Goal: Download file/media

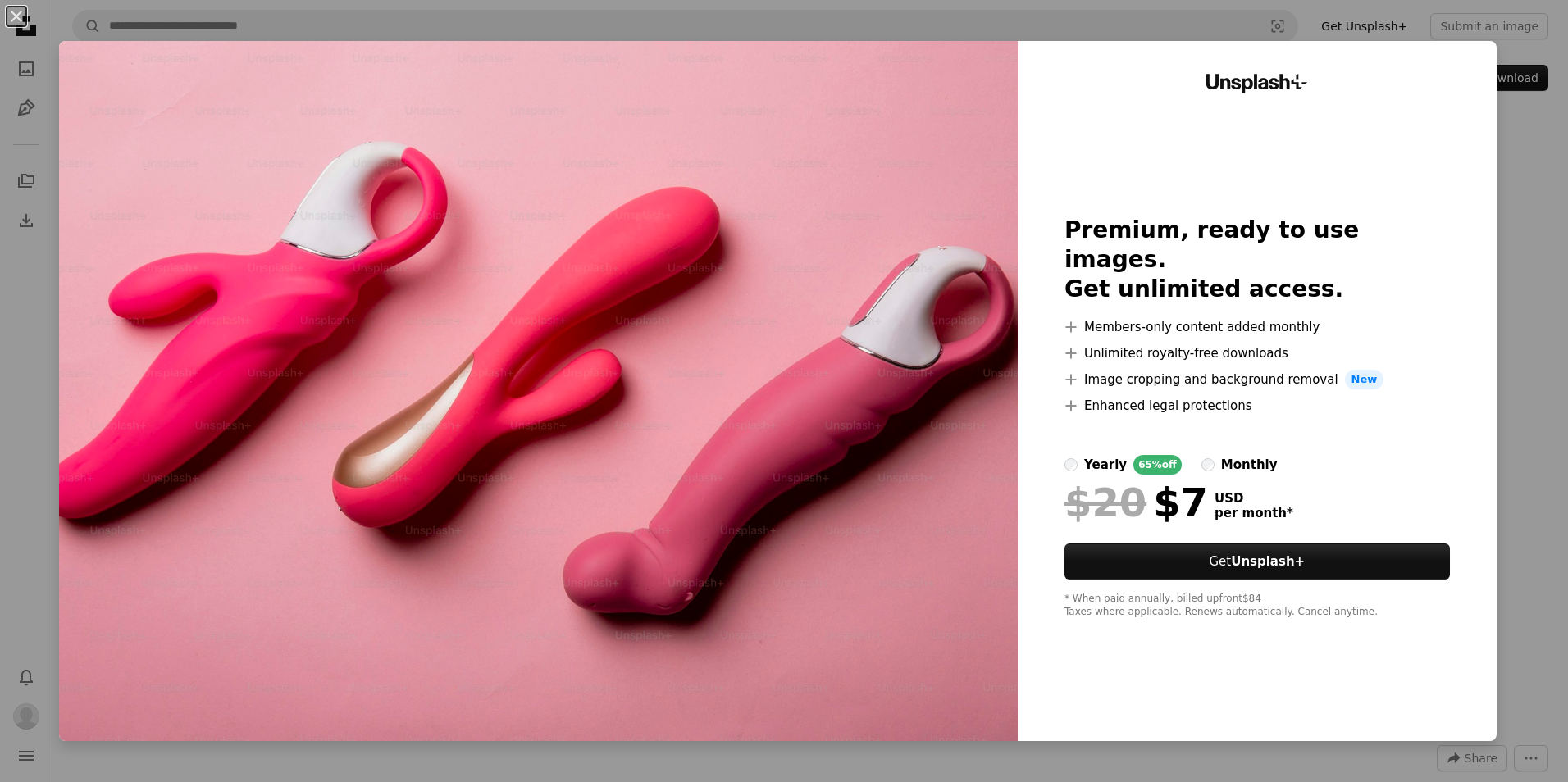
click at [1523, 171] on div "An X shape Unsplash+ Premium, ready to use images. Get unlimited access. A plus…" at bounding box center [784, 391] width 1568 height 782
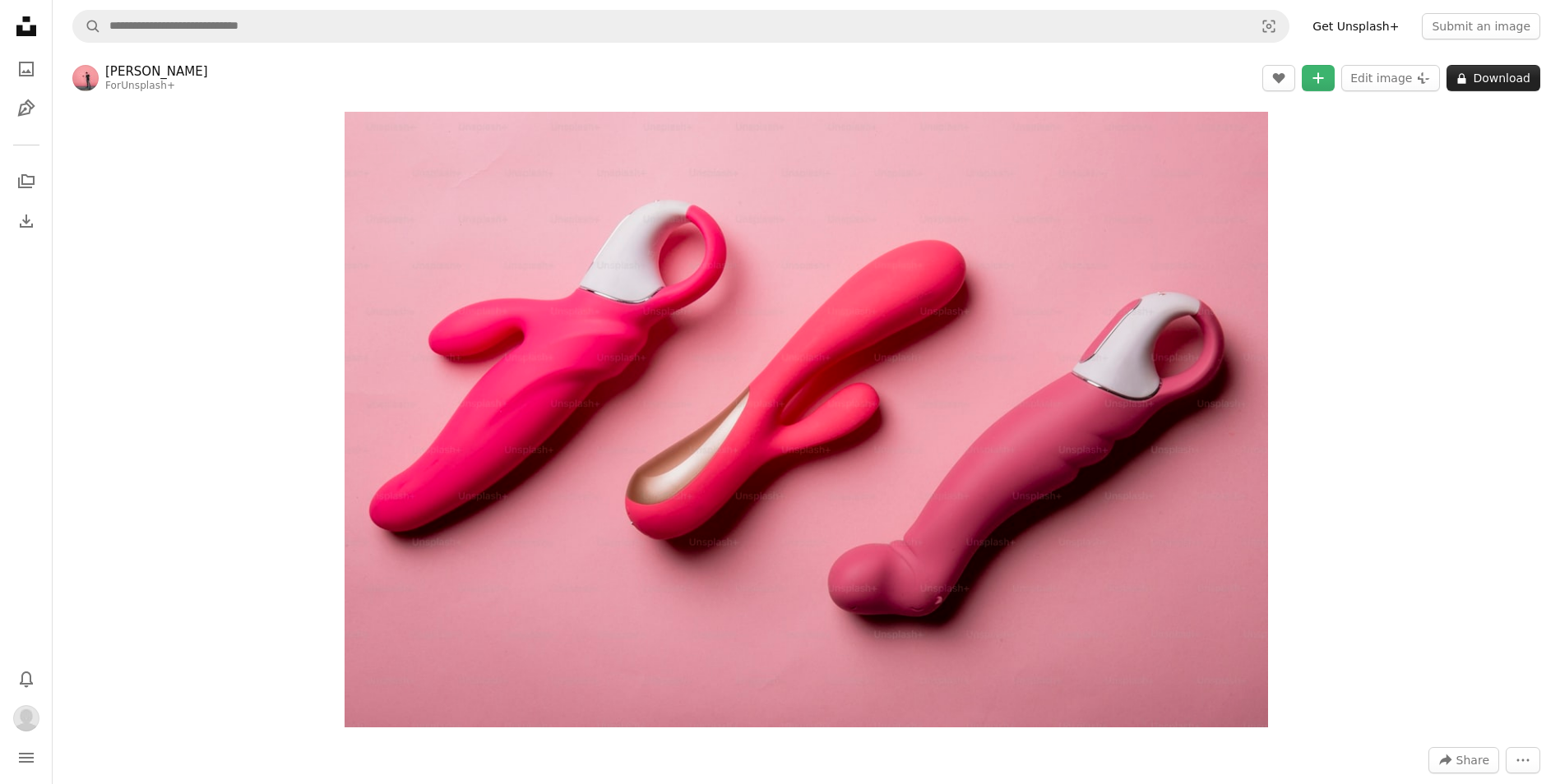
click at [1468, 76] on icon "A lock" at bounding box center [1461, 78] width 12 height 12
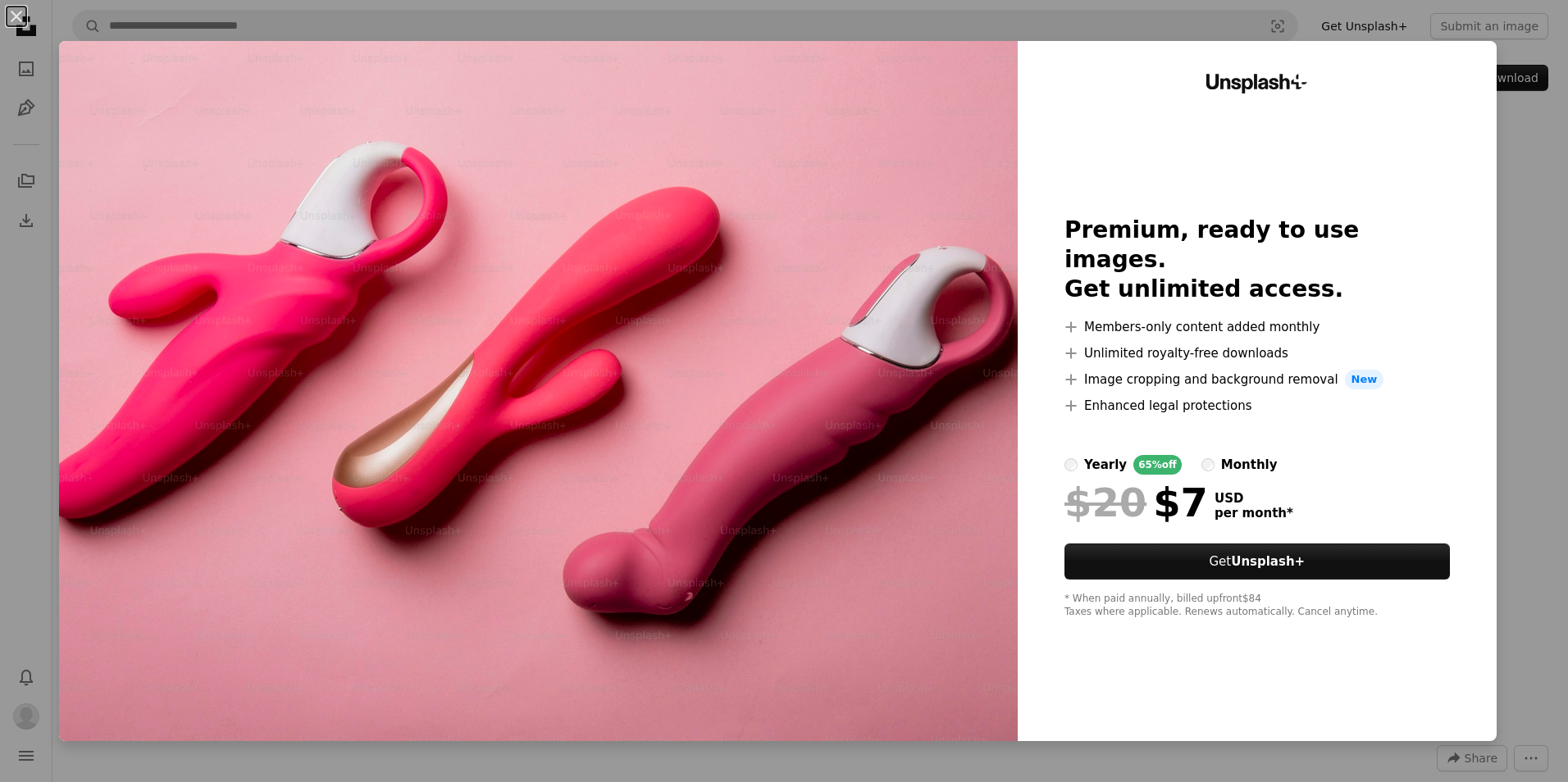
click at [1466, 56] on div "Unsplash+ Premium, ready to use images. Get unlimited access. A plus sign Membe…" at bounding box center [1256, 391] width 479 height 700
click at [1501, 182] on div "An X shape Unsplash+ Premium, ready to use images. Get unlimited access. A plus…" at bounding box center [784, 391] width 1568 height 782
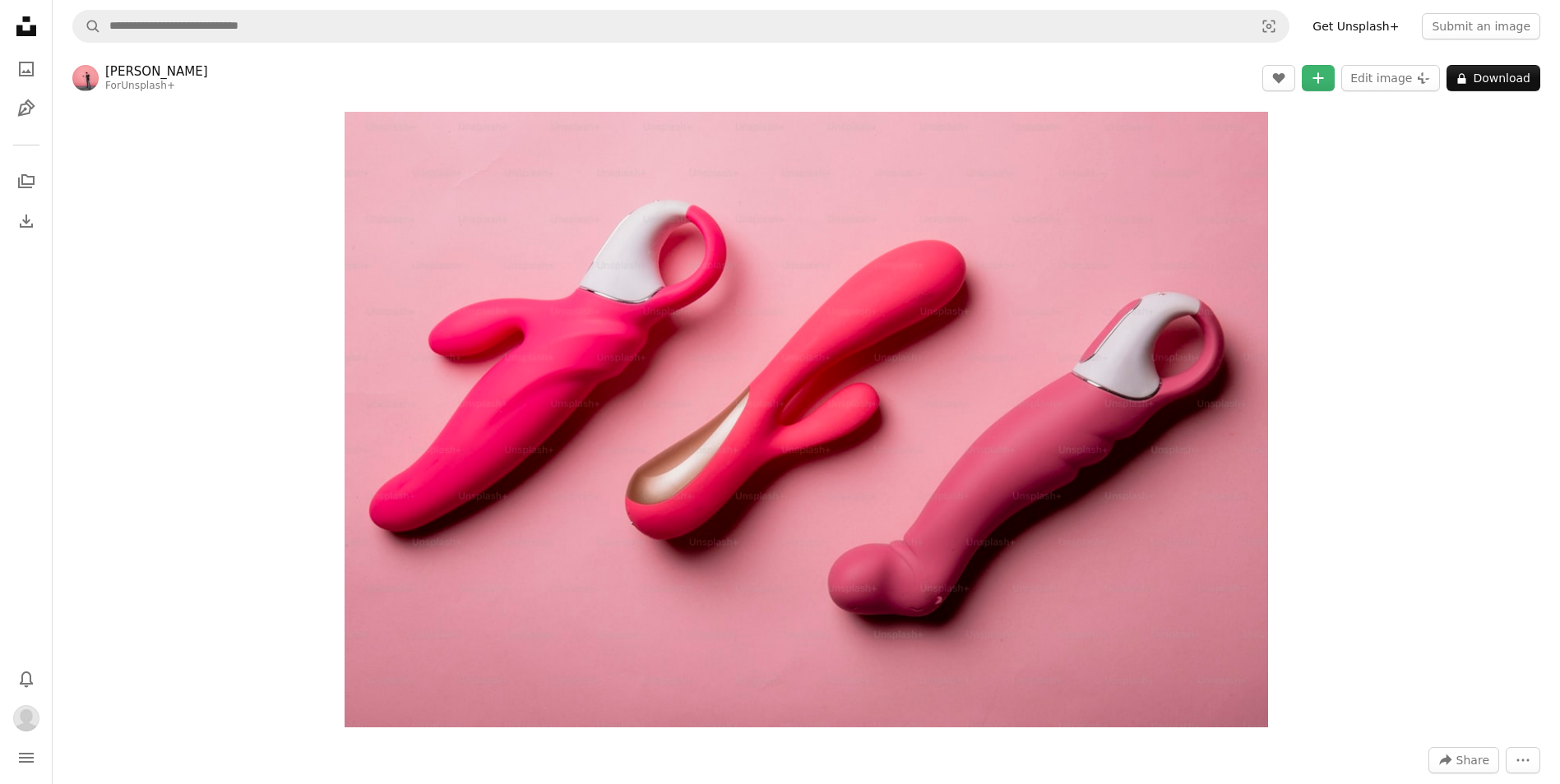
click at [1367, 28] on link "Get Unsplash+" at bounding box center [1355, 27] width 106 height 27
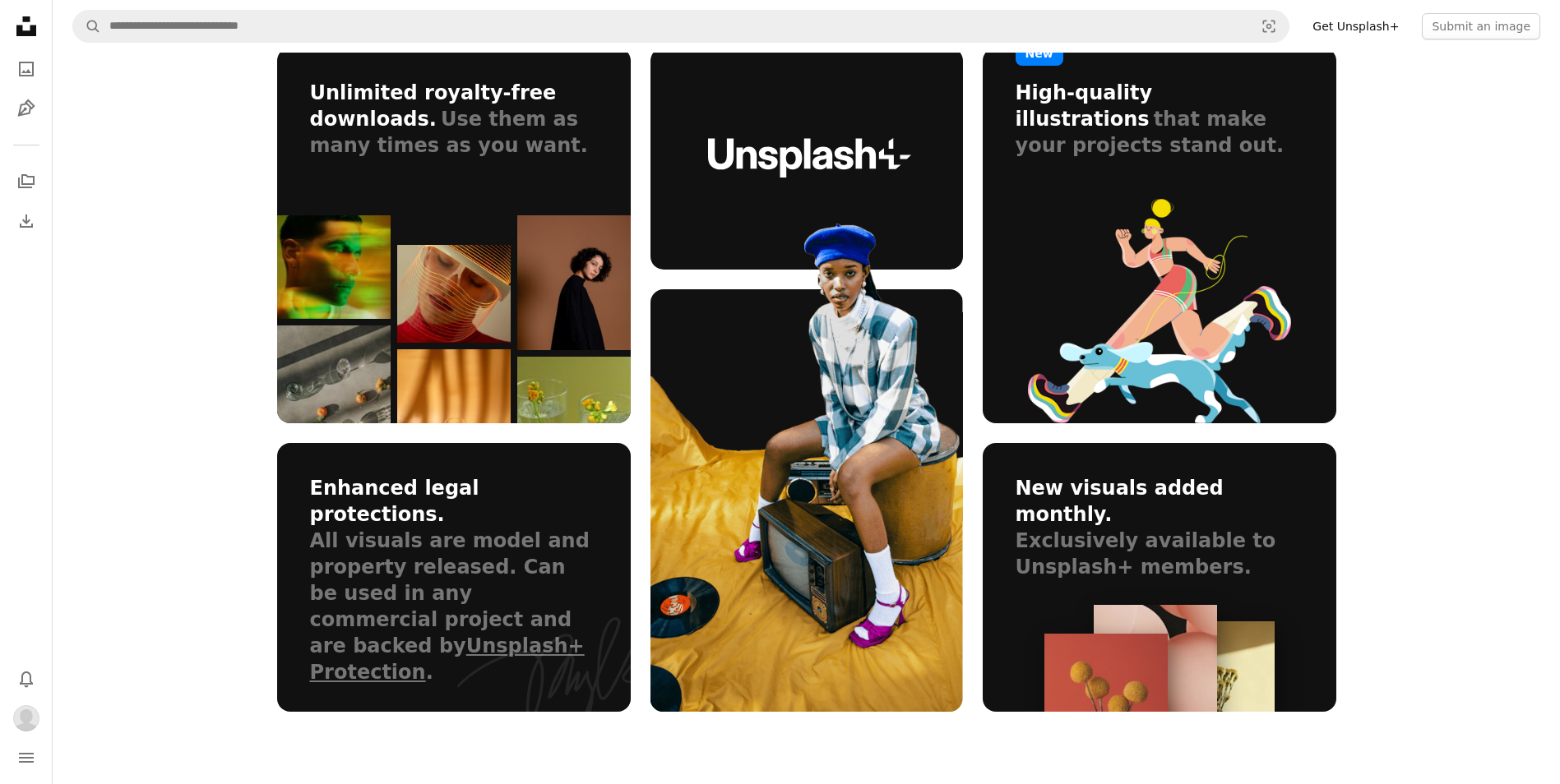
scroll to position [986, 0]
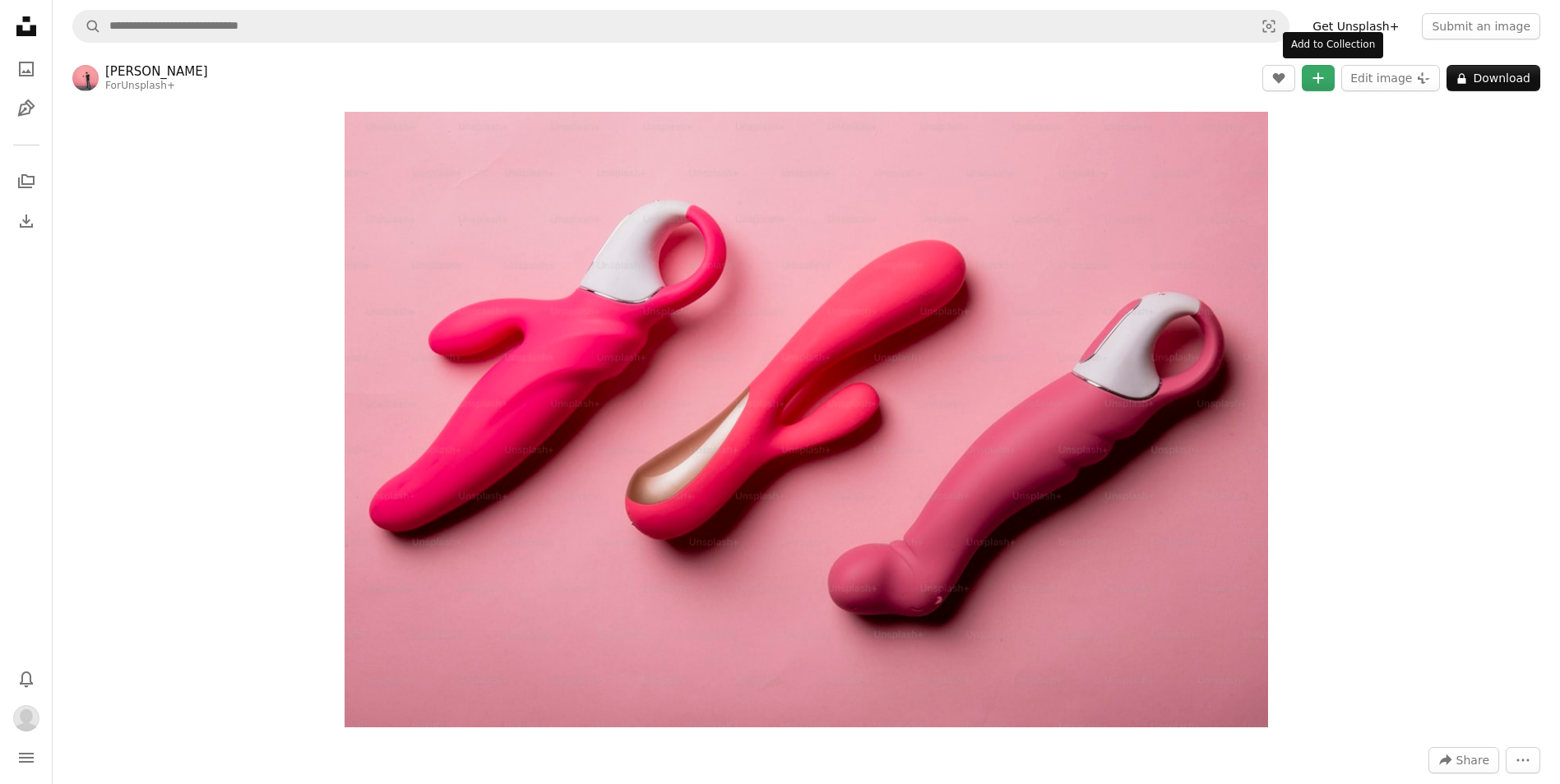
click at [1325, 79] on icon "A plus sign" at bounding box center [1318, 78] width 13 height 13
